Goal: Task Accomplishment & Management: Manage account settings

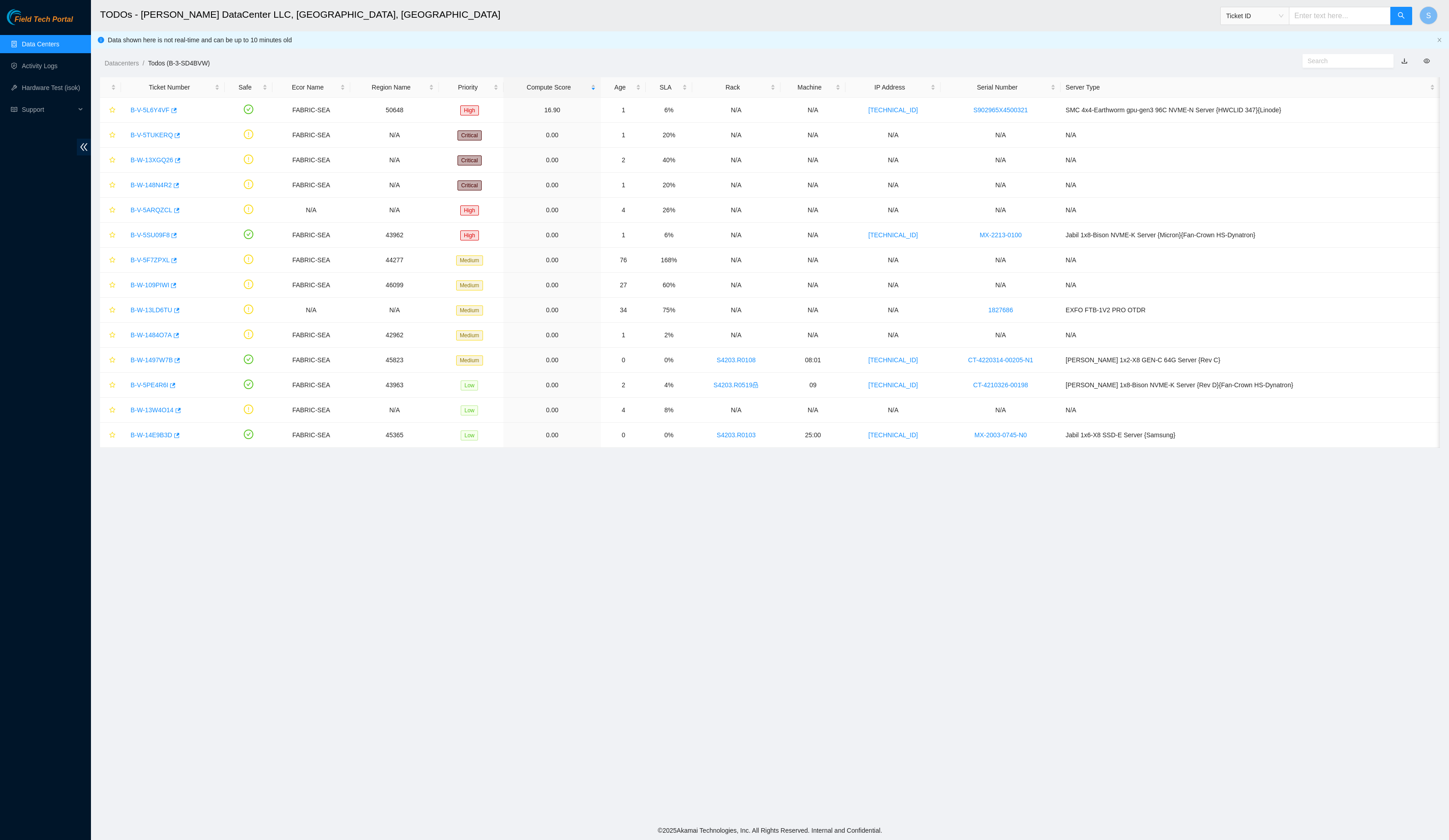
click at [902, 52] on div "Datacenters / Todos (B-3-SD4BVW) /" at bounding box center [600, 43] width 1019 height 51
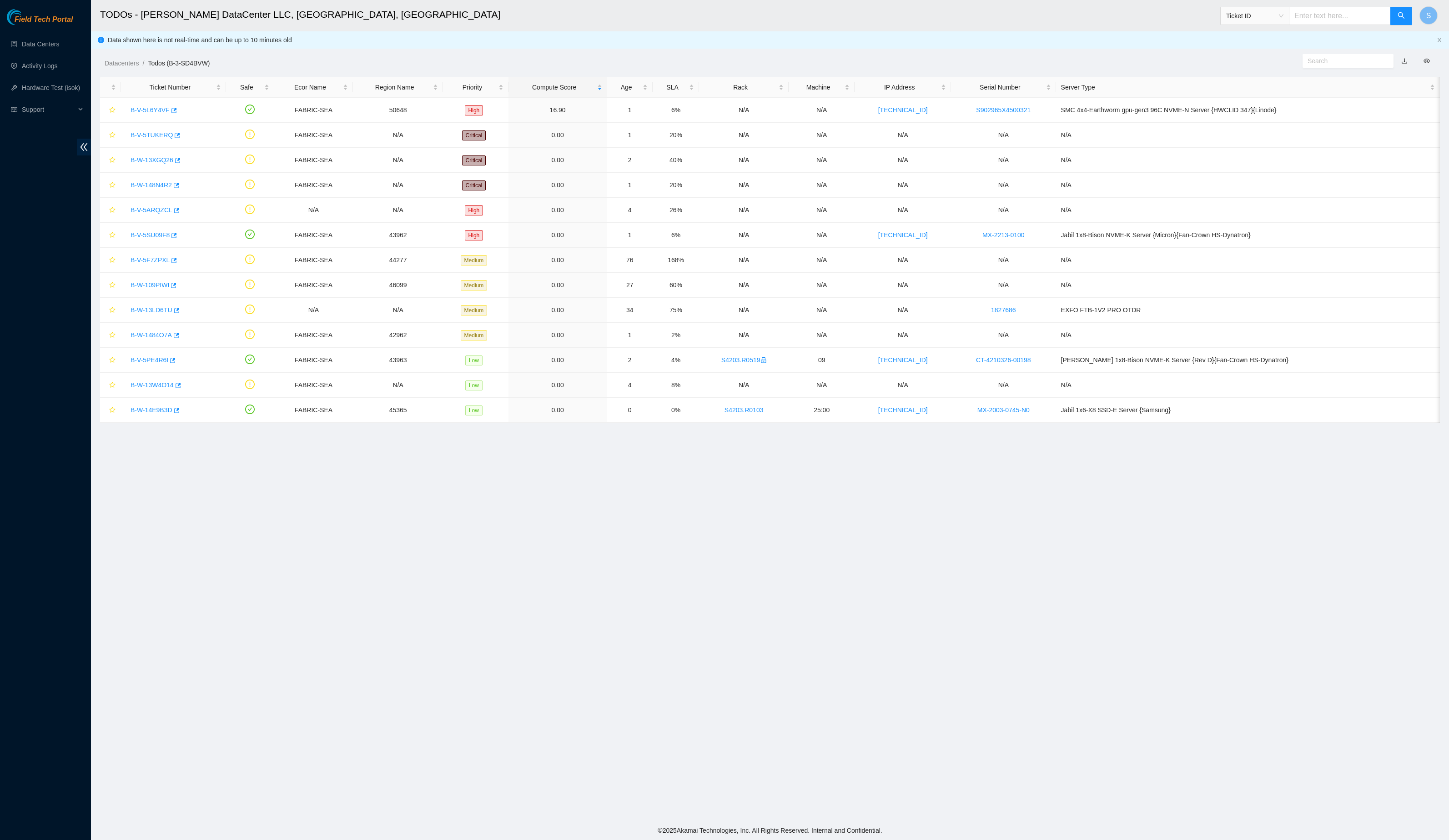
click at [588, 560] on main "TODOs - [PERSON_NAME] DataCenter LLC, [GEOGRAPHIC_DATA], [GEOGRAPHIC_DATA] Tick…" at bounding box center [770, 410] width 1358 height 821
drag, startPoint x: 644, startPoint y: 529, endPoint x: 446, endPoint y: 507, distance: 199.2
click at [643, 529] on main "TODOs - [PERSON_NAME] DataCenter LLC, [GEOGRAPHIC_DATA], [GEOGRAPHIC_DATA] Tick…" at bounding box center [770, 410] width 1358 height 821
copy link "B-W-14E9B3D"
copy link "B-W-13W4O14"
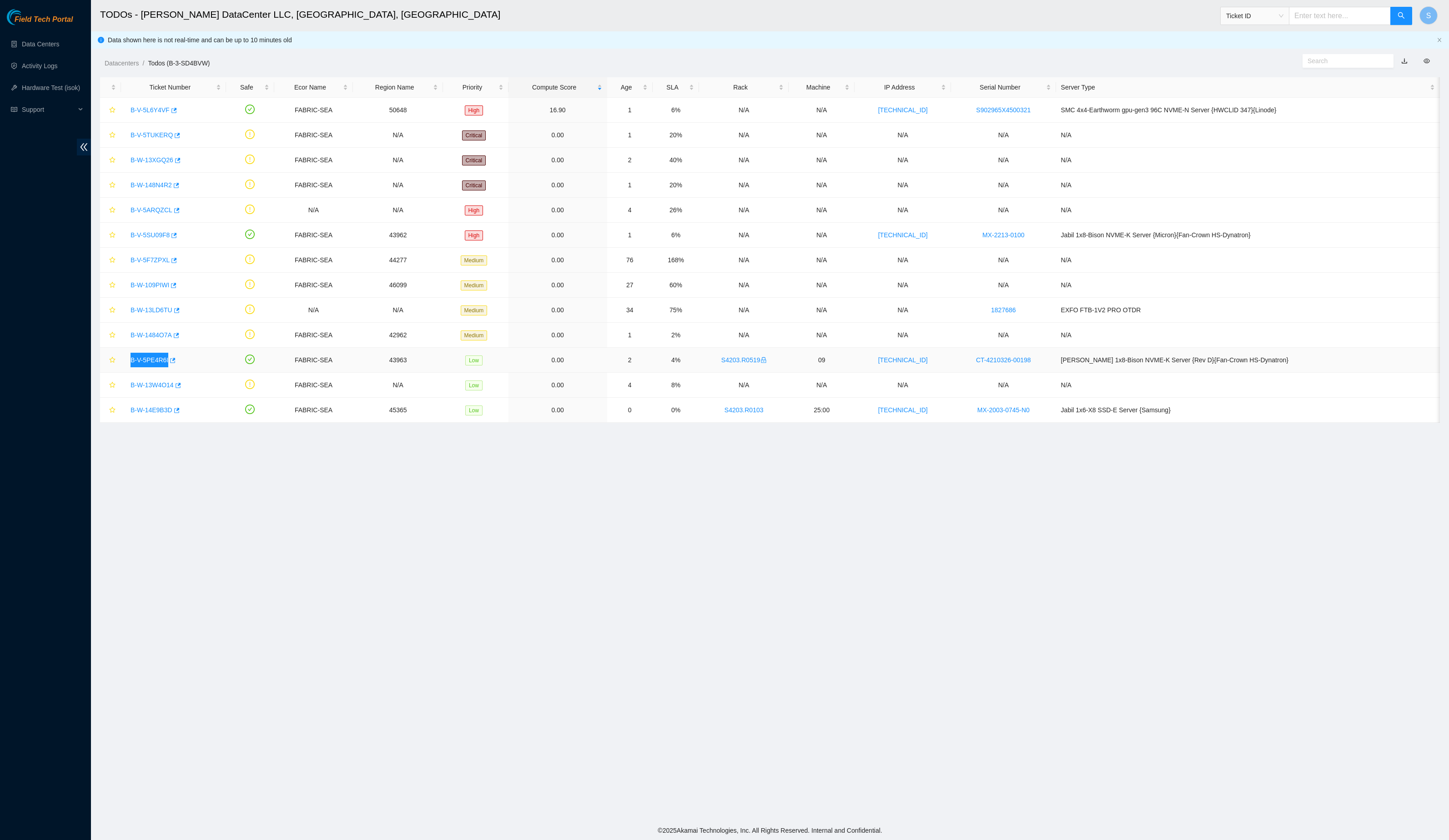
copy link "B-V-5PE4R6I"
copy link "B-W-1484O7A"
copy link "B-W-13LD6TU"
copy link "B-W-109PIWI"
copy link "B-V-5F7ZPXL"
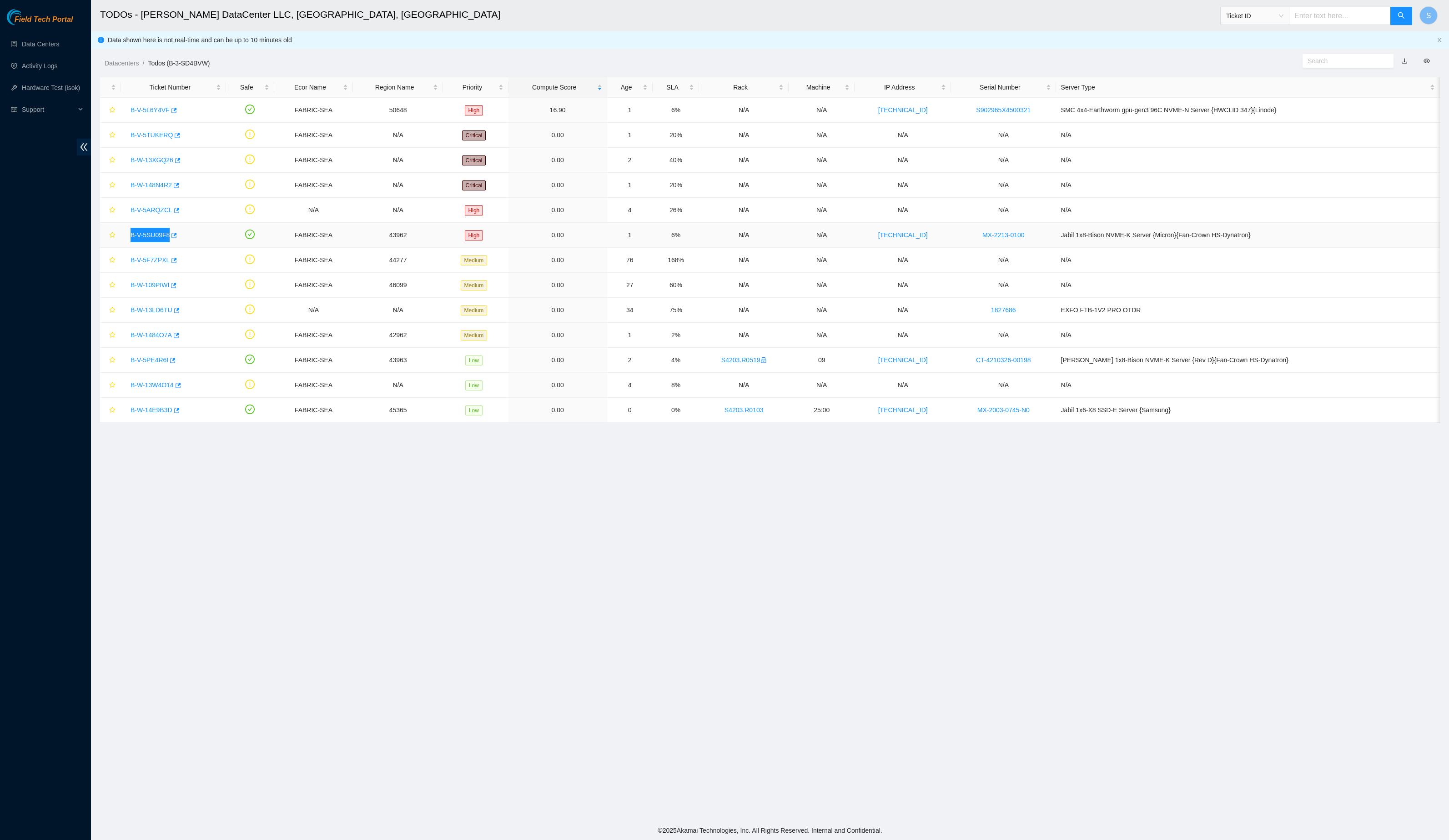
copy link "B-V-5SU09F8"
copy link "B-V-5ARQZCL"
copy link "B-W-148N4R2"
click at [274, 373] on td at bounding box center [250, 360] width 48 height 25
click at [1104, 708] on main "TODOs - Sabey DataCenter LLC, Tukwila, WA Ticket ID S Data shown here is not re…" at bounding box center [770, 410] width 1358 height 821
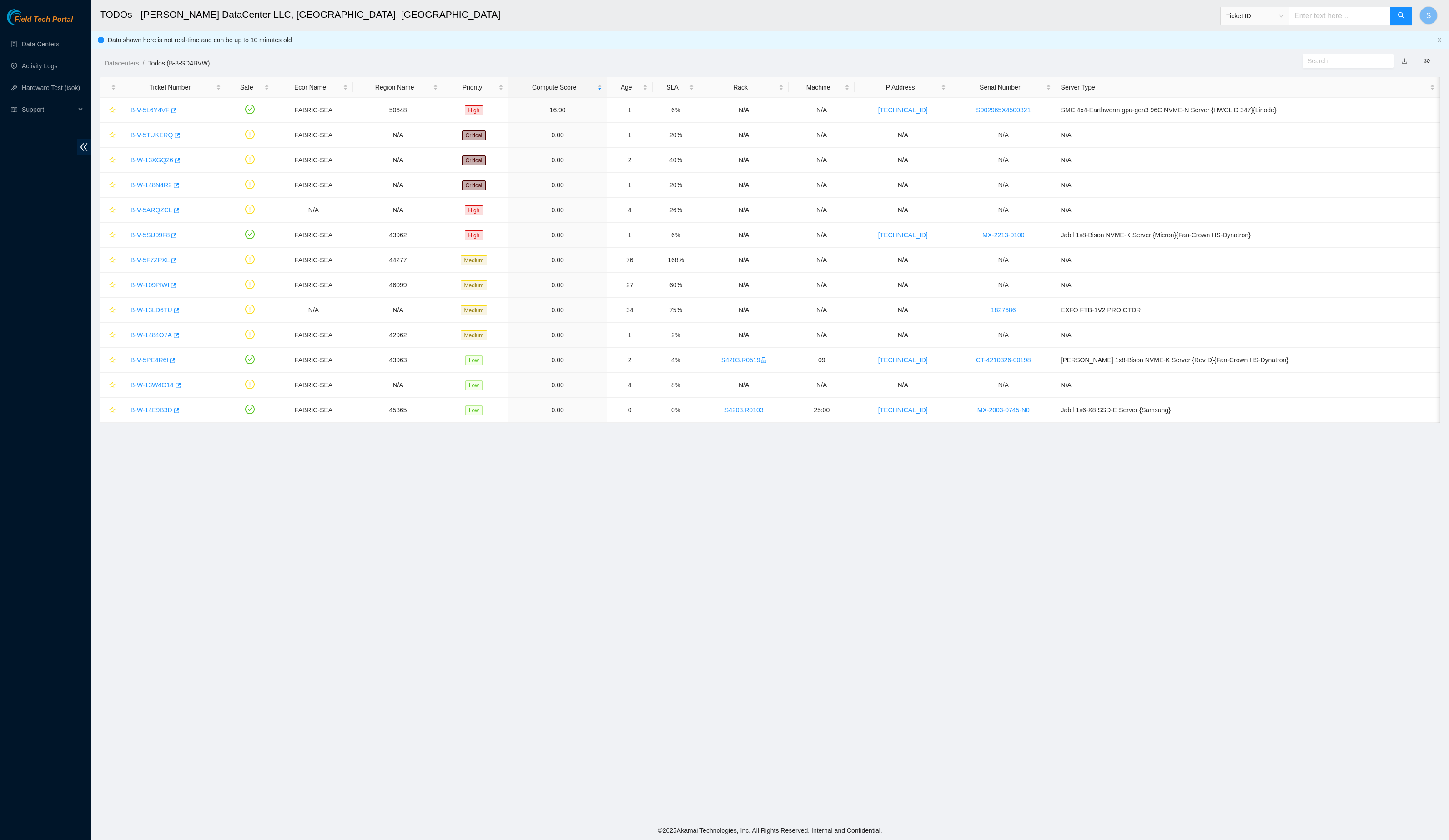
click at [888, 679] on main "TODOs - Sabey DataCenter LLC, Tukwila, WA Ticket ID S Data shown here is not re…" at bounding box center [770, 410] width 1358 height 821
click at [28, 20] on span "Field Tech Portal" at bounding box center [43, 19] width 58 height 8
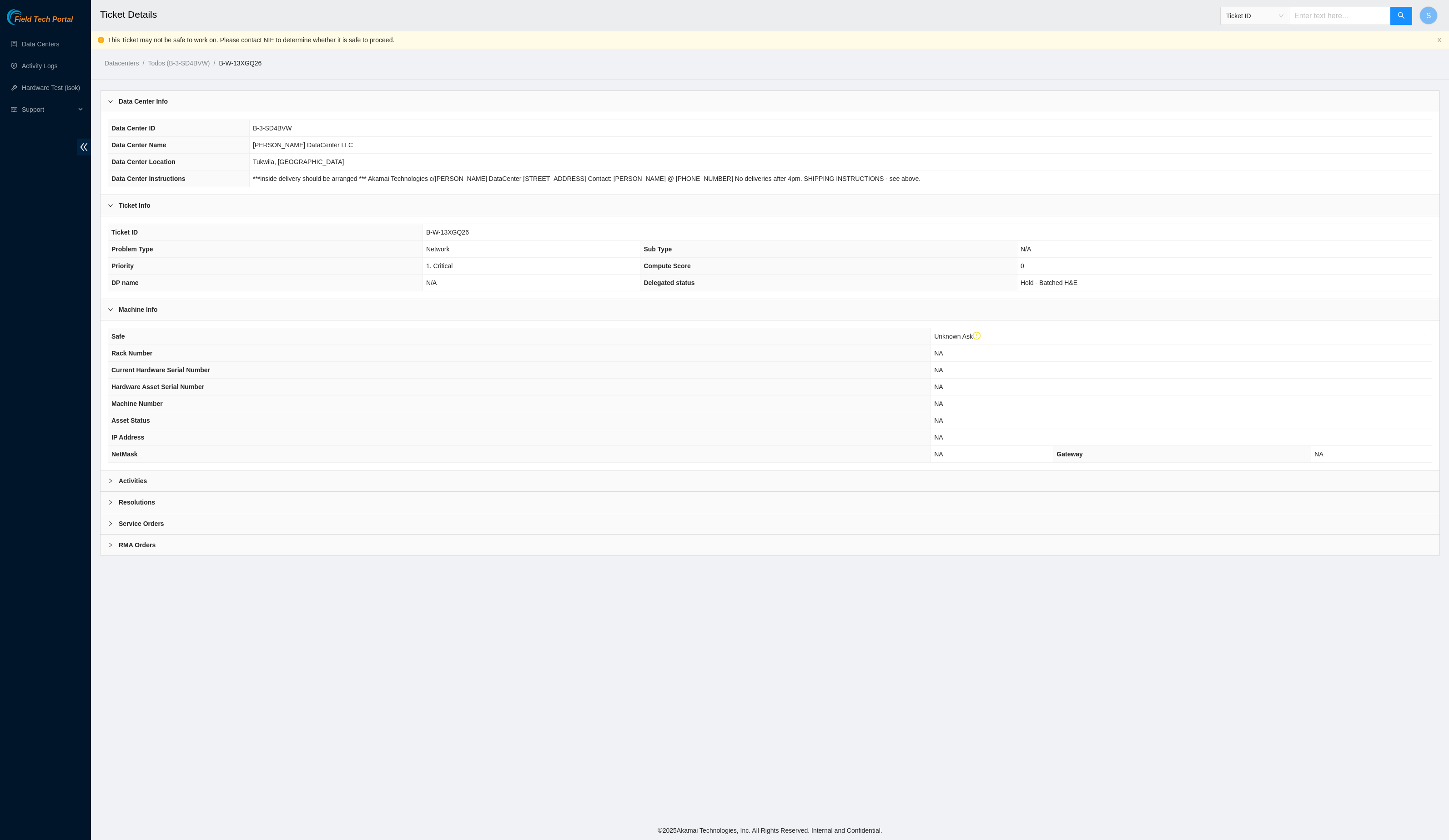
click at [843, 124] on div "Data Center ID B-3-SD4BVW Data Center Name [PERSON_NAME] DataCenter LLC Data Ce…" at bounding box center [770, 153] width 1339 height 82
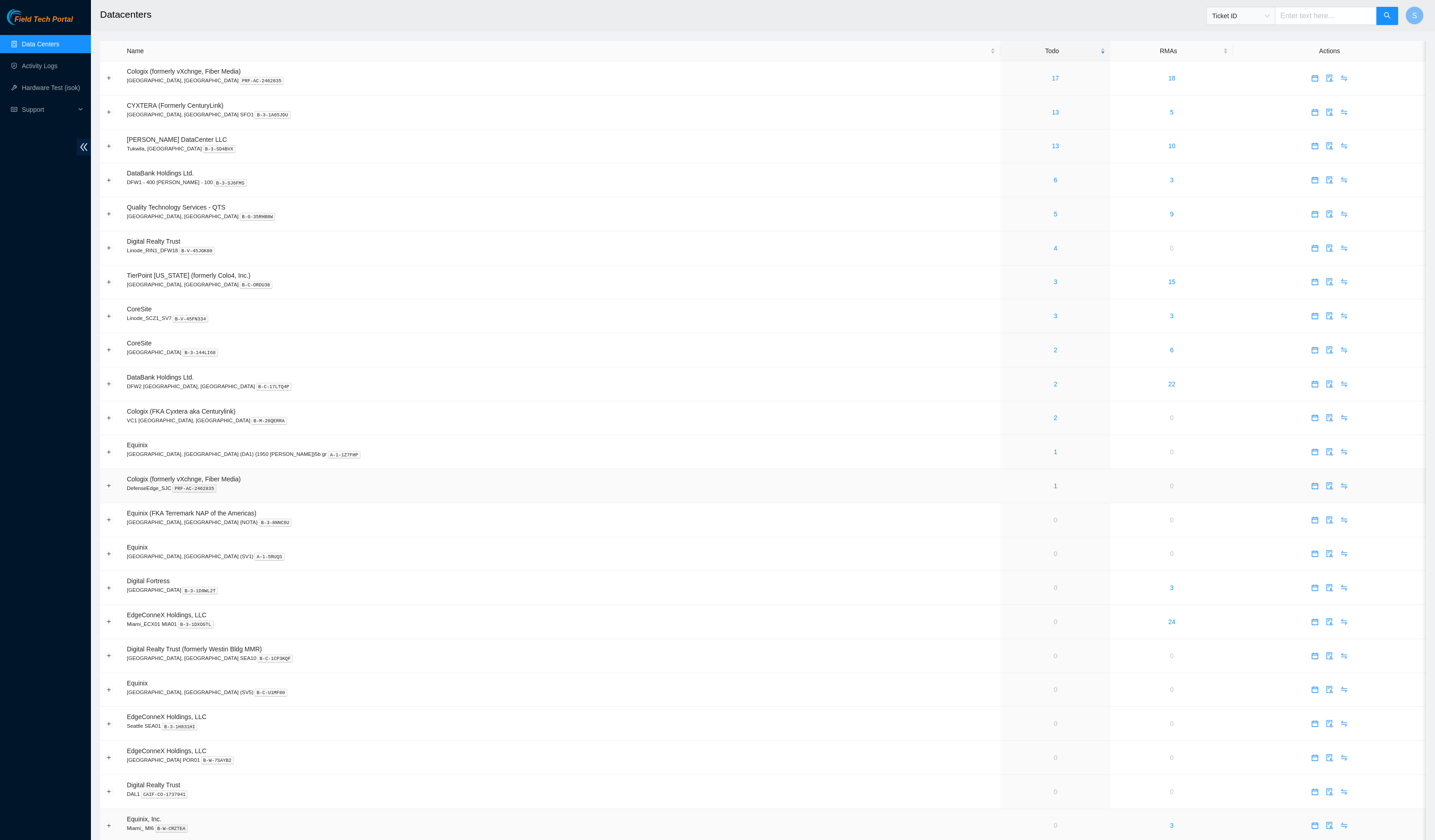
scroll to position [370, 0]
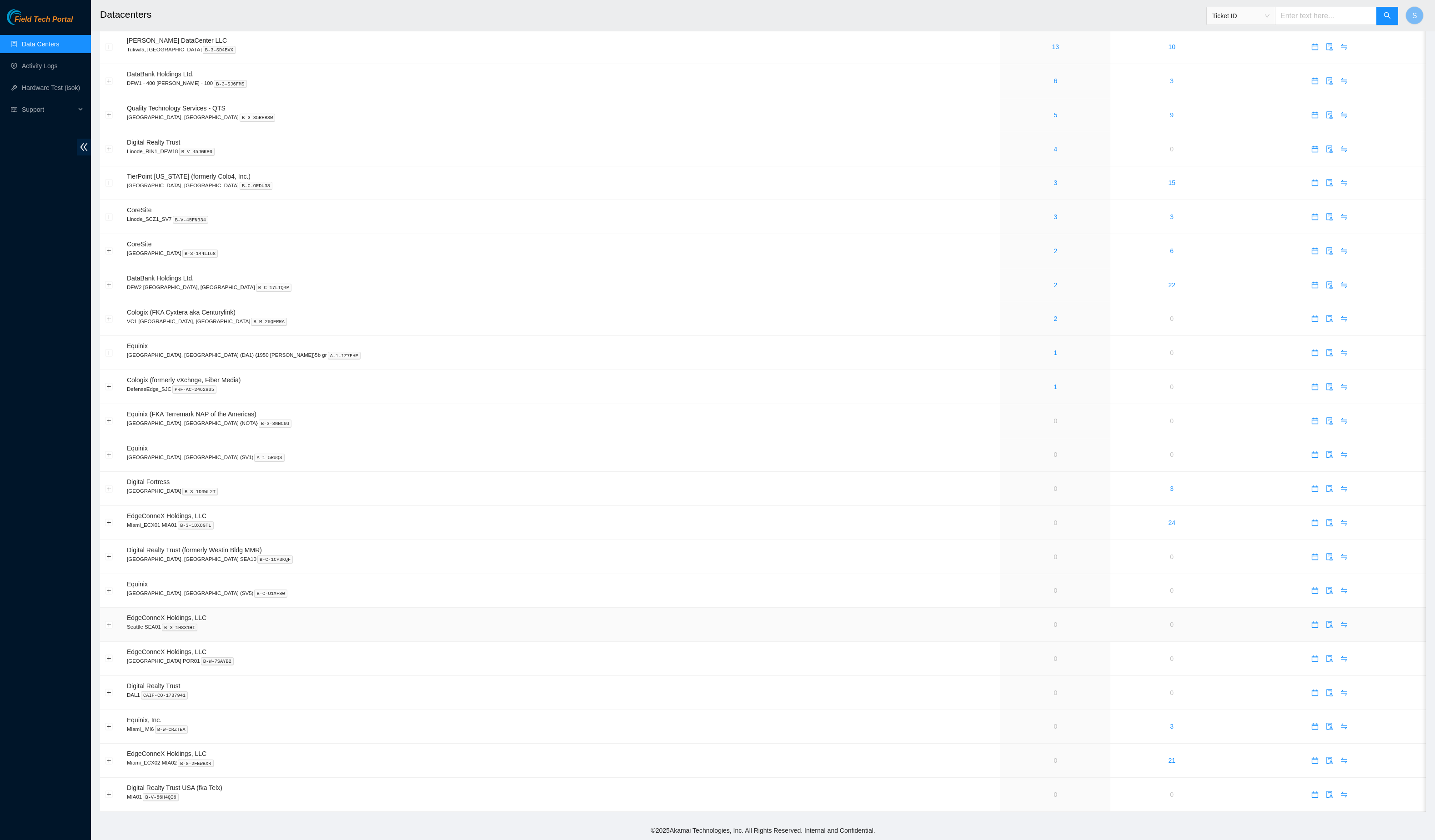
click at [1001, 608] on td "0" at bounding box center [1055, 625] width 110 height 34
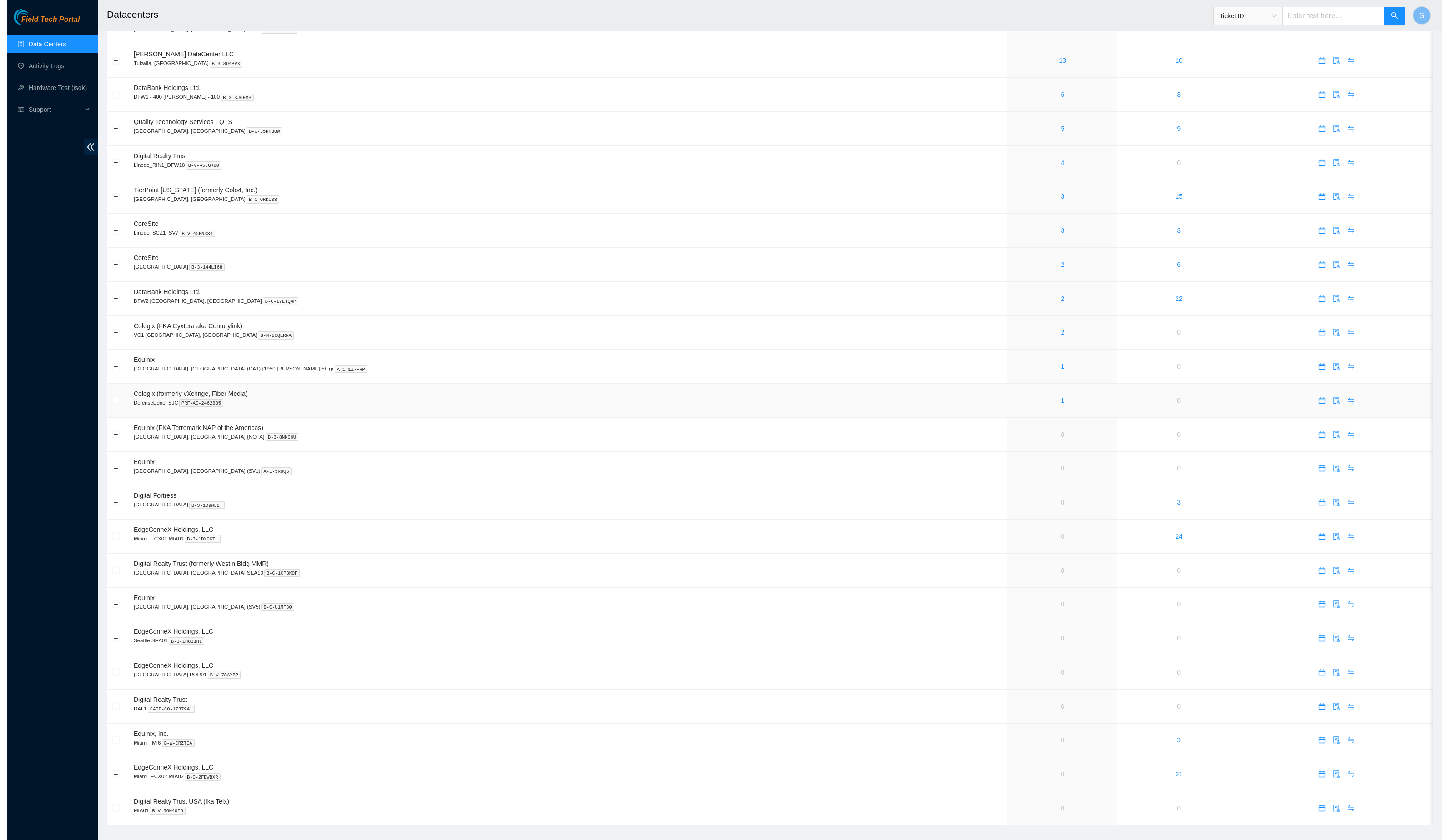
scroll to position [0, 0]
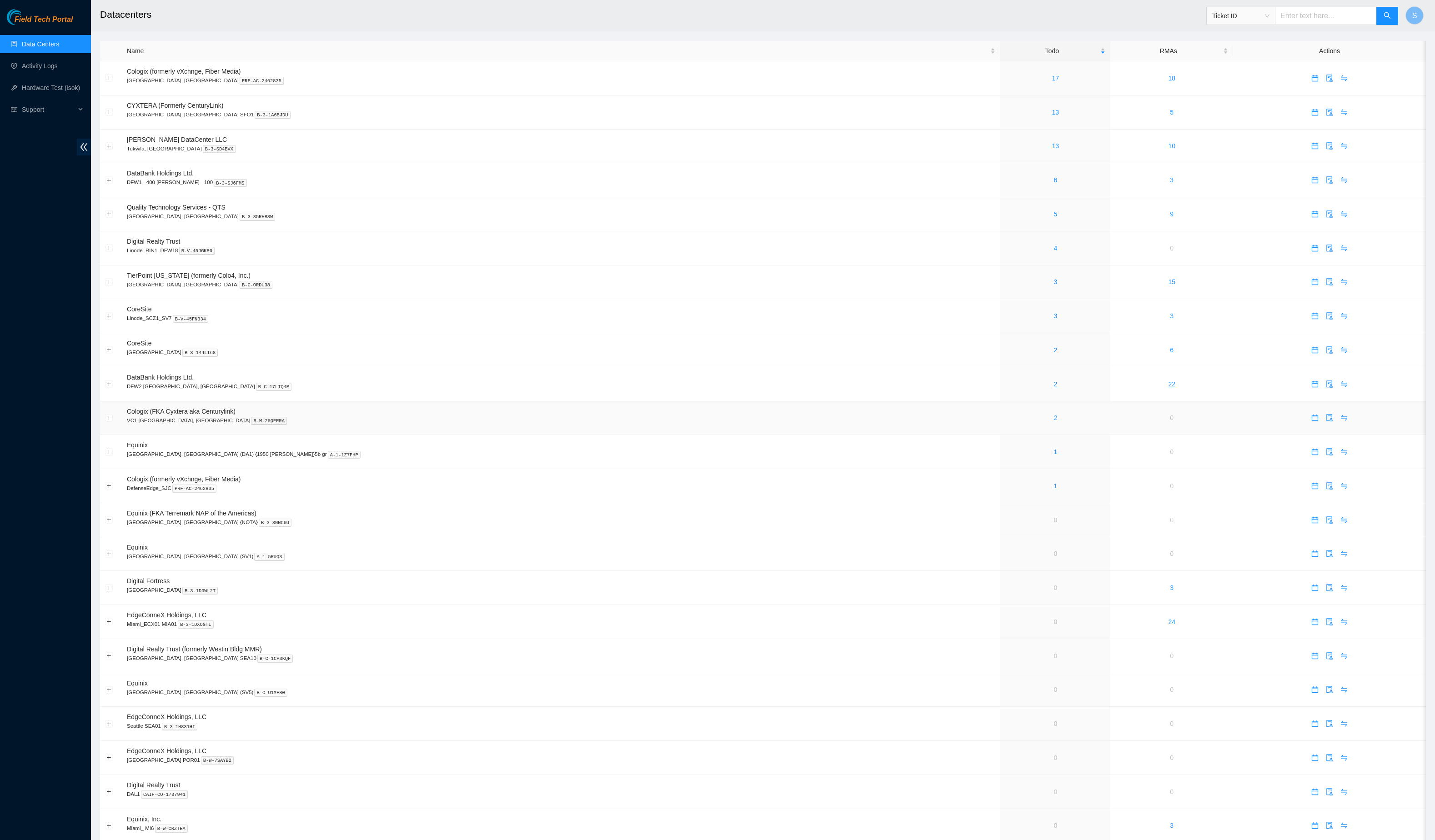
click at [1053, 422] on link "2" at bounding box center [1055, 418] width 3 height 7
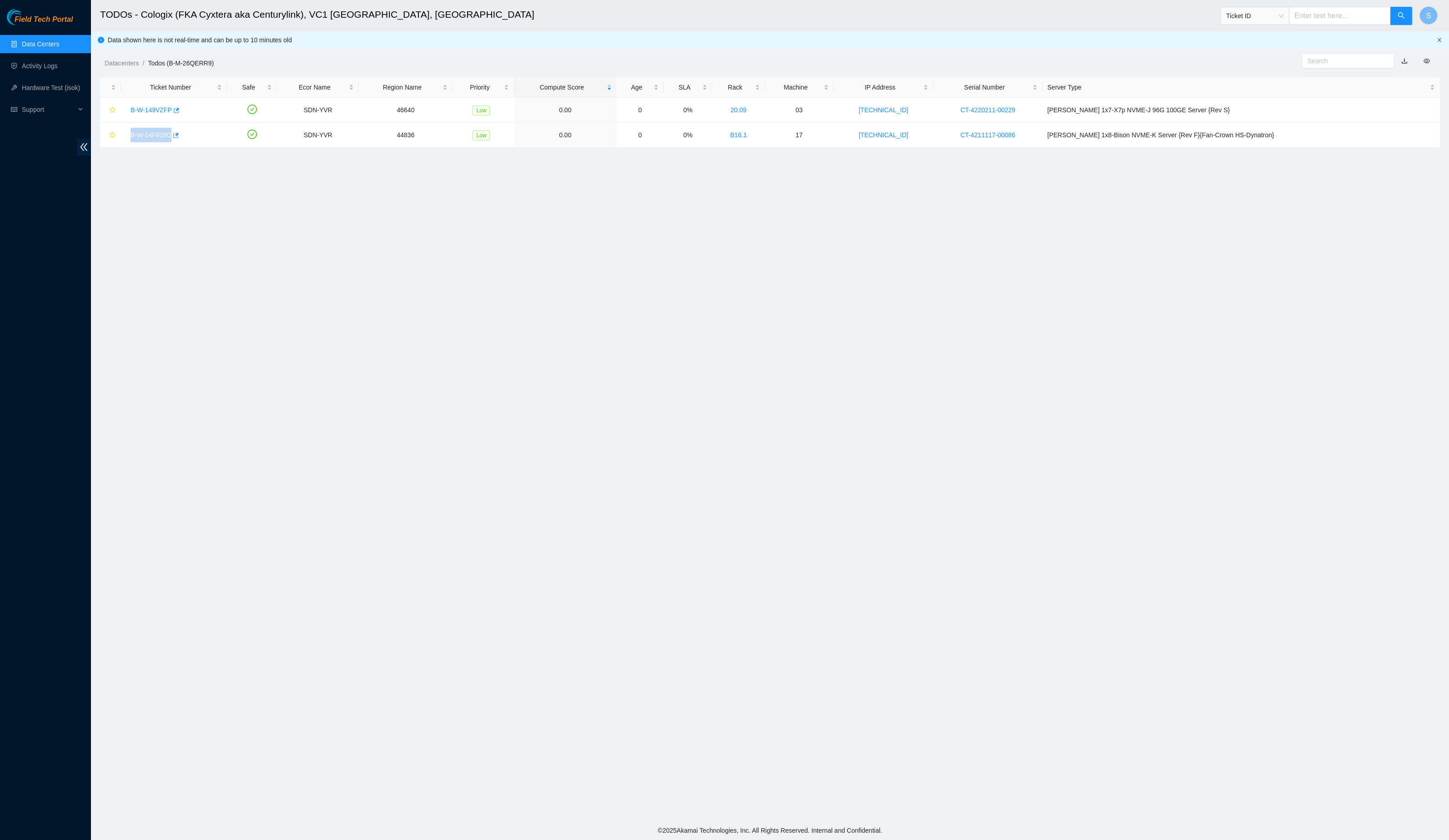
click at [1439, 39] on icon "close" at bounding box center [1439, 40] width 6 height 6
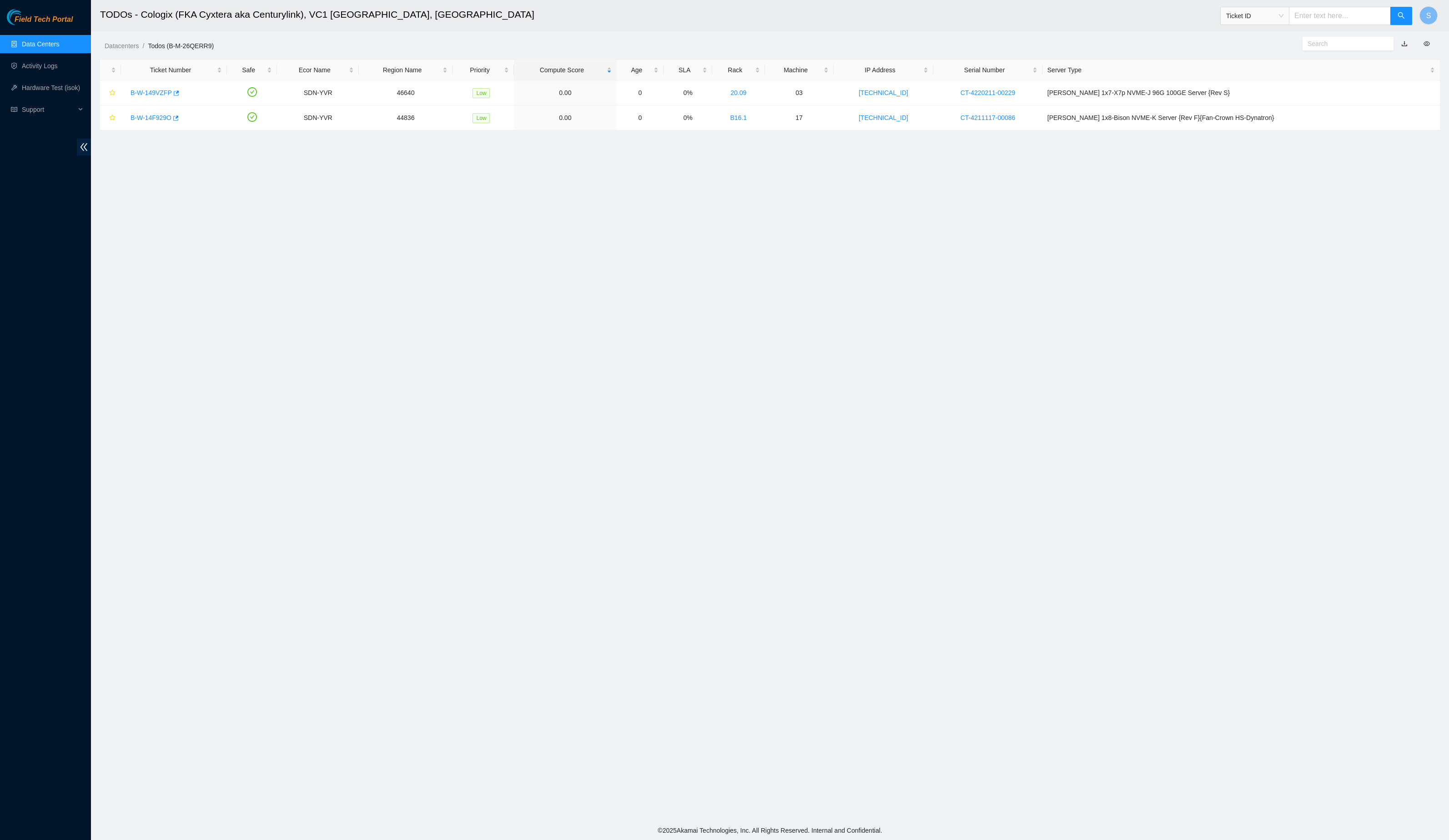
click at [813, 559] on main "TODOs - Cologix (FKA Cyxtera aka Centurylink), VC1 [GEOGRAPHIC_DATA], [GEOGRAPH…" at bounding box center [770, 410] width 1358 height 821
click at [1133, 391] on main "TODOs - Cologix (FKA Cyxtera aka Centurylink), VC1 [GEOGRAPHIC_DATA], [GEOGRAPH…" at bounding box center [770, 410] width 1358 height 821
click at [1041, 274] on main "TODOs - Cologix (FKA Cyxtera aka Centurylink), VC1 [GEOGRAPHIC_DATA], [GEOGRAPH…" at bounding box center [770, 410] width 1358 height 821
click at [460, 248] on main "TODOs - Cologix (FKA Cyxtera aka Centurylink), VC1 [GEOGRAPHIC_DATA], [GEOGRAPH…" at bounding box center [770, 410] width 1358 height 821
